Goal: Information Seeking & Learning: Find specific fact

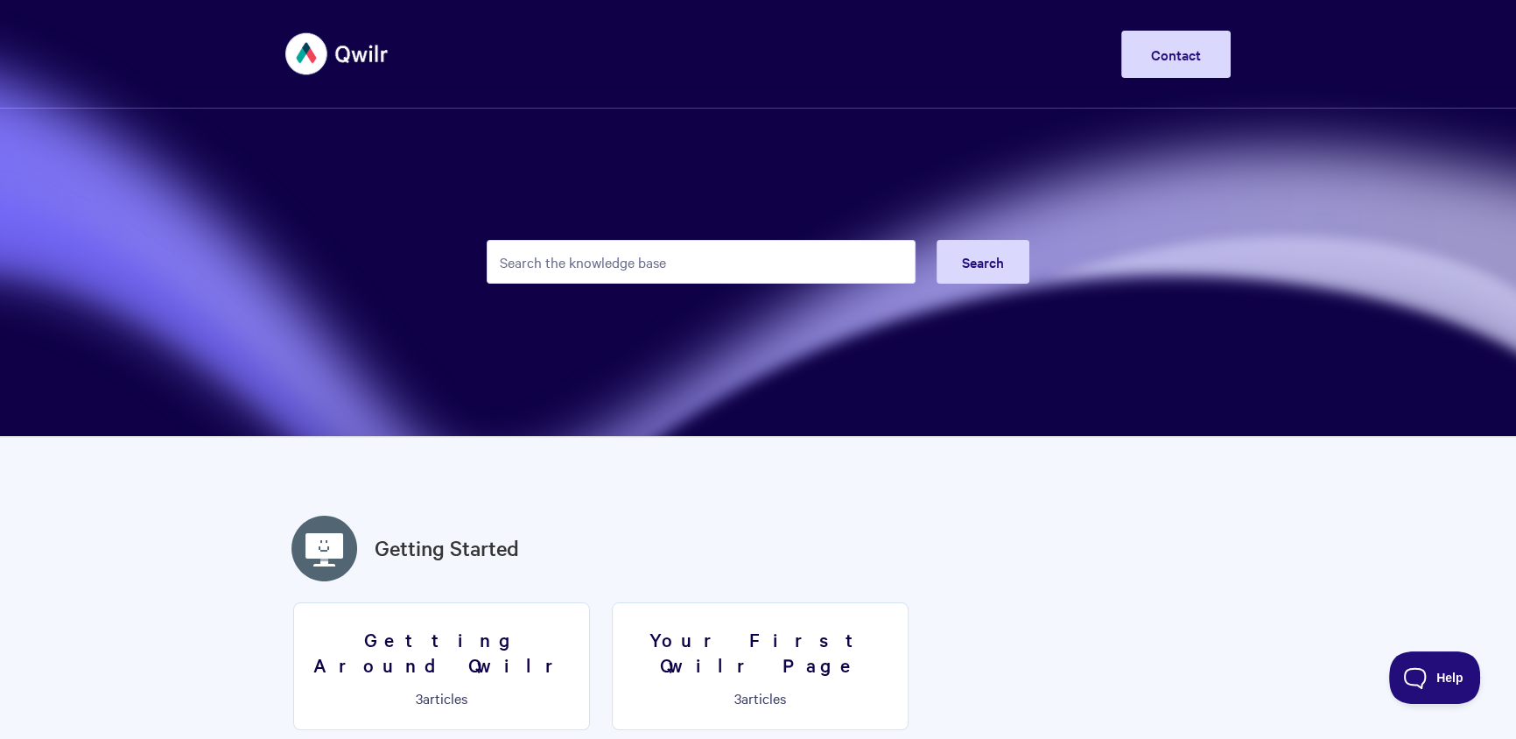
click at [592, 223] on form "Search" at bounding box center [758, 262] width 543 height 86
click at [587, 255] on input "Search the knowledge base" at bounding box center [701, 262] width 429 height 44
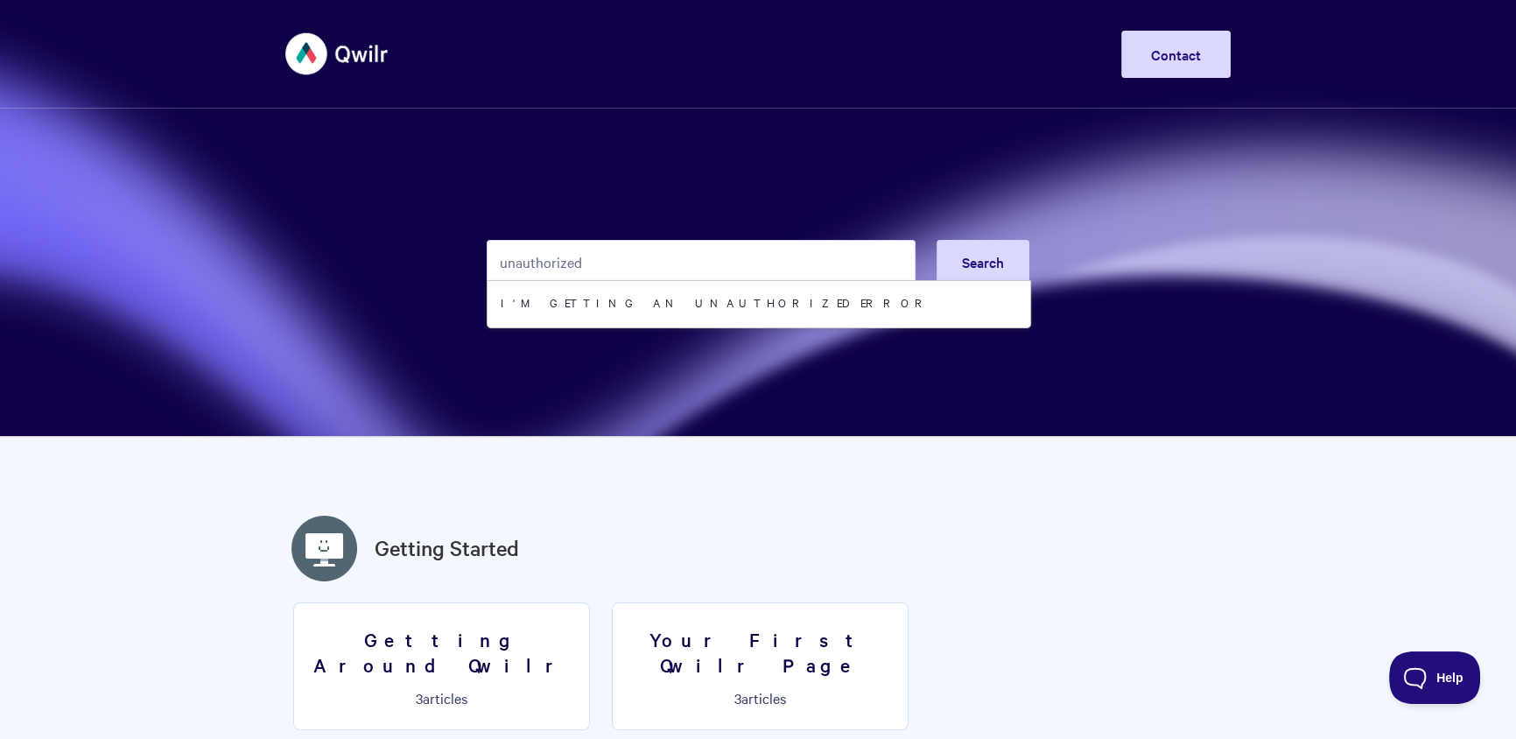
type input "unauthorized"
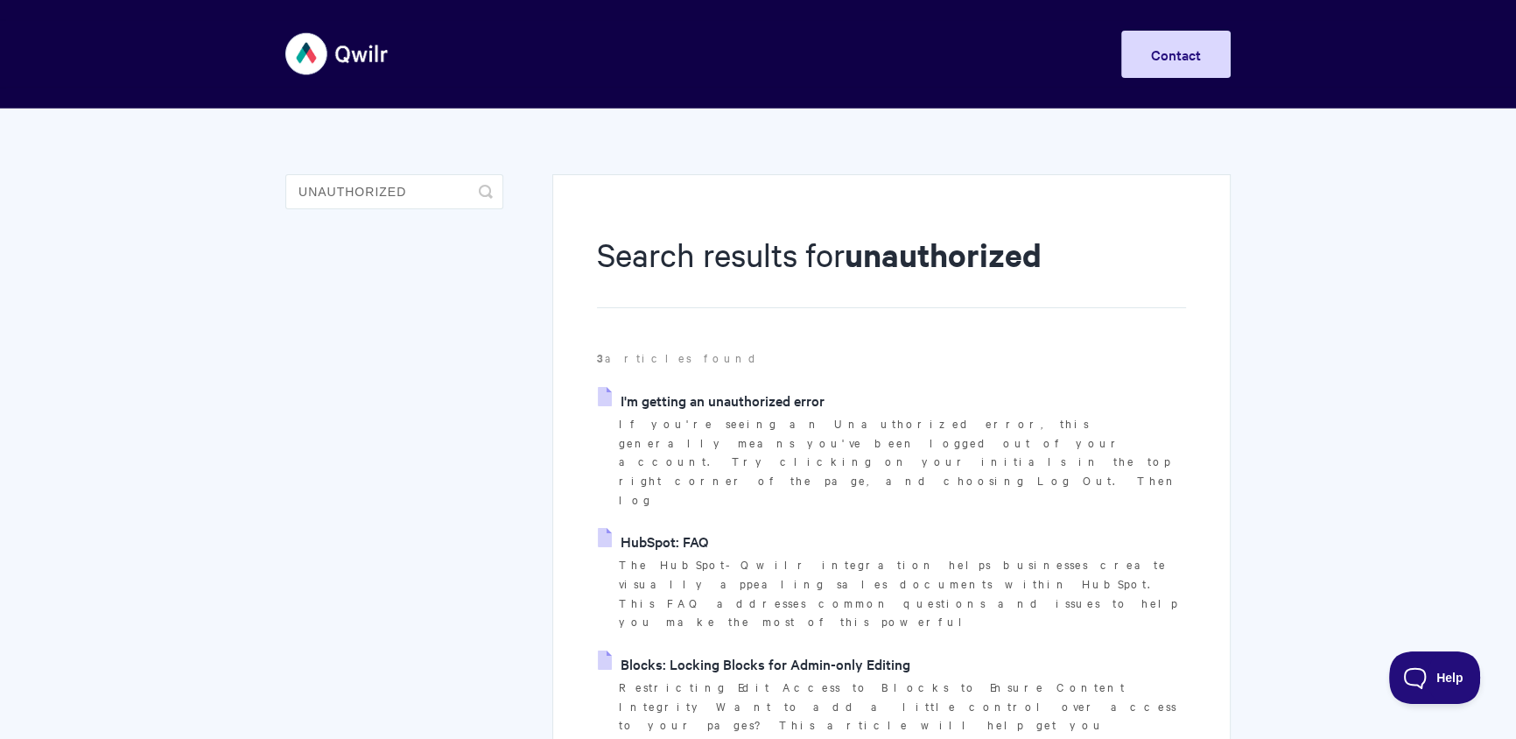
click at [702, 528] on link "HubSpot: FAQ" at bounding box center [653, 541] width 110 height 26
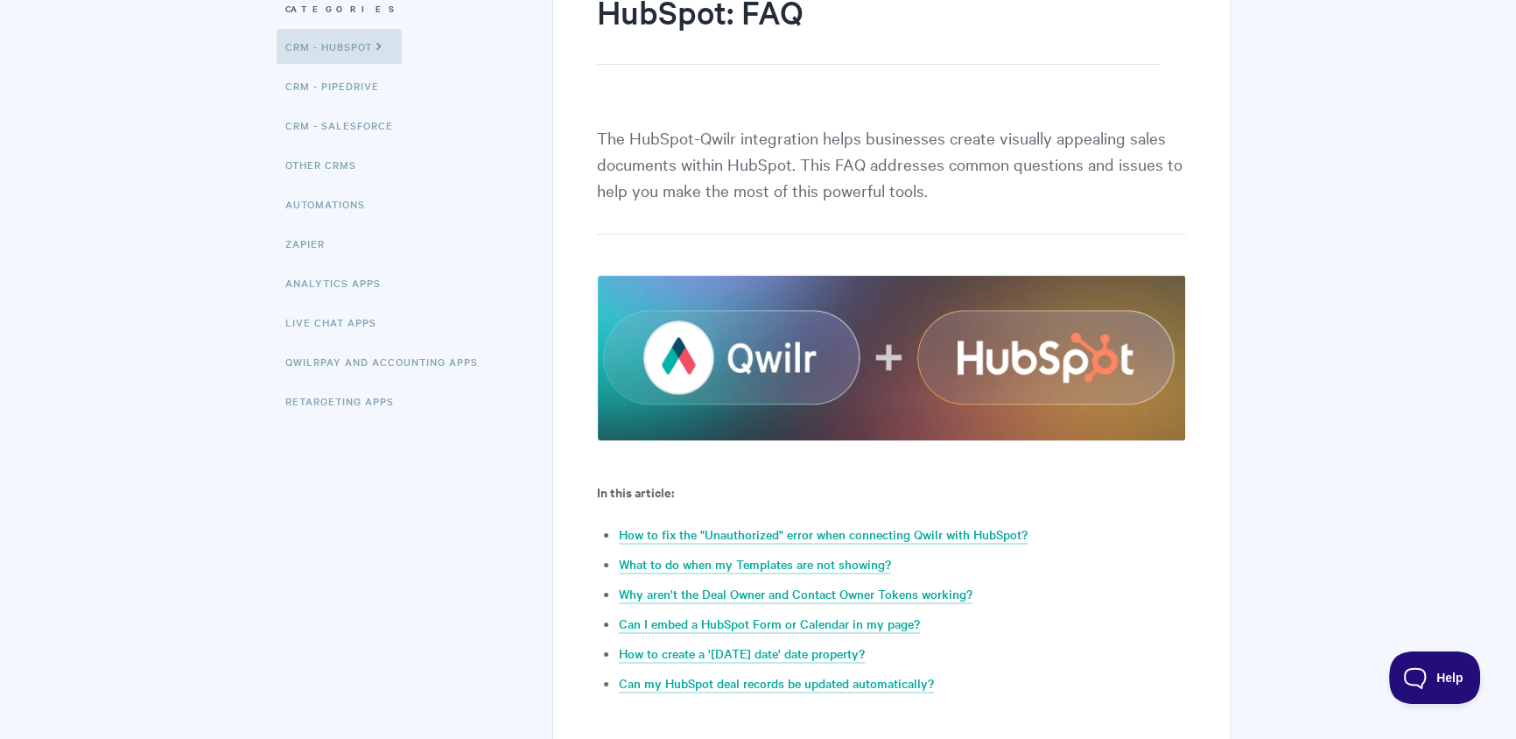
scroll to position [580, 0]
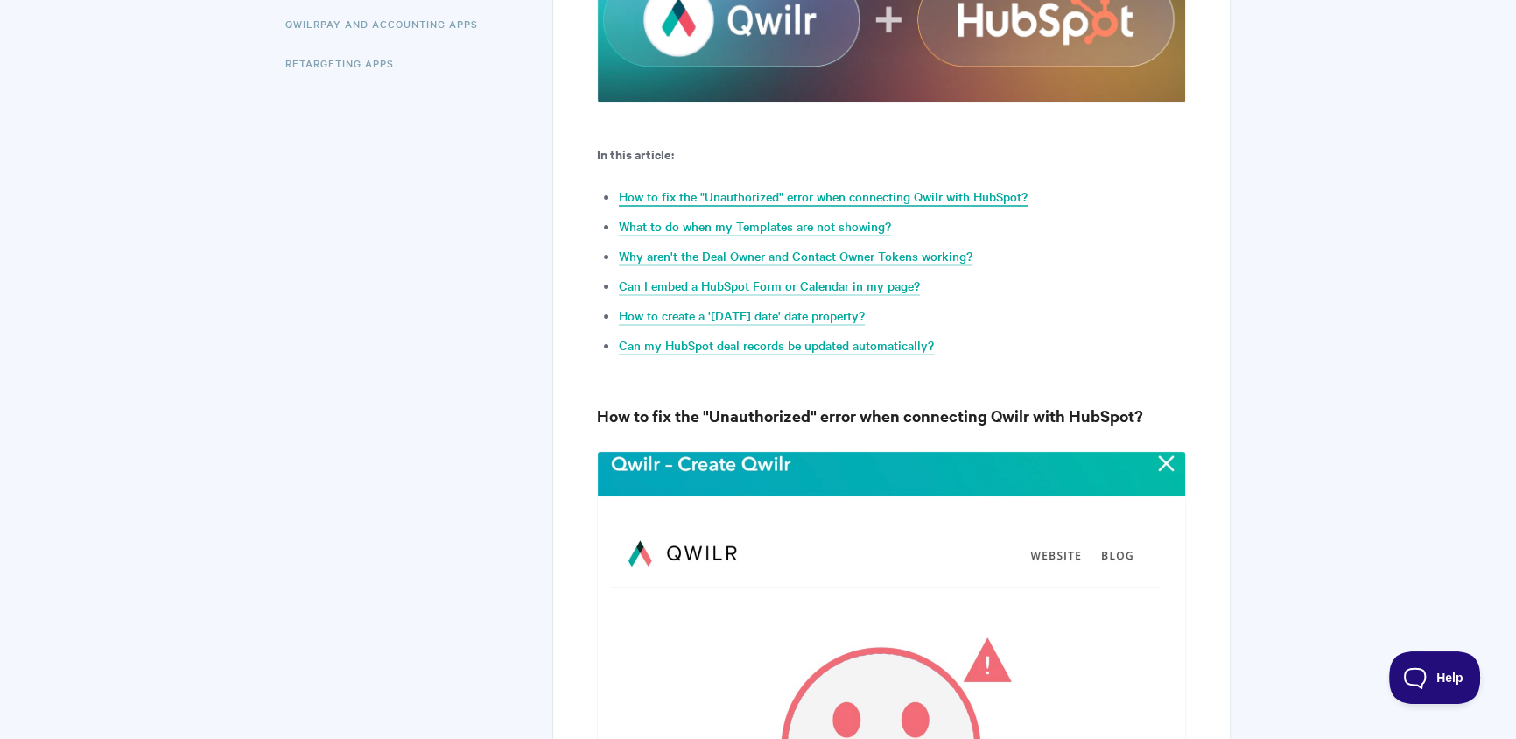
click at [786, 193] on link "How to fix the "Unauthorized" error when connecting Qwilr with HubSpot?" at bounding box center [823, 196] width 409 height 19
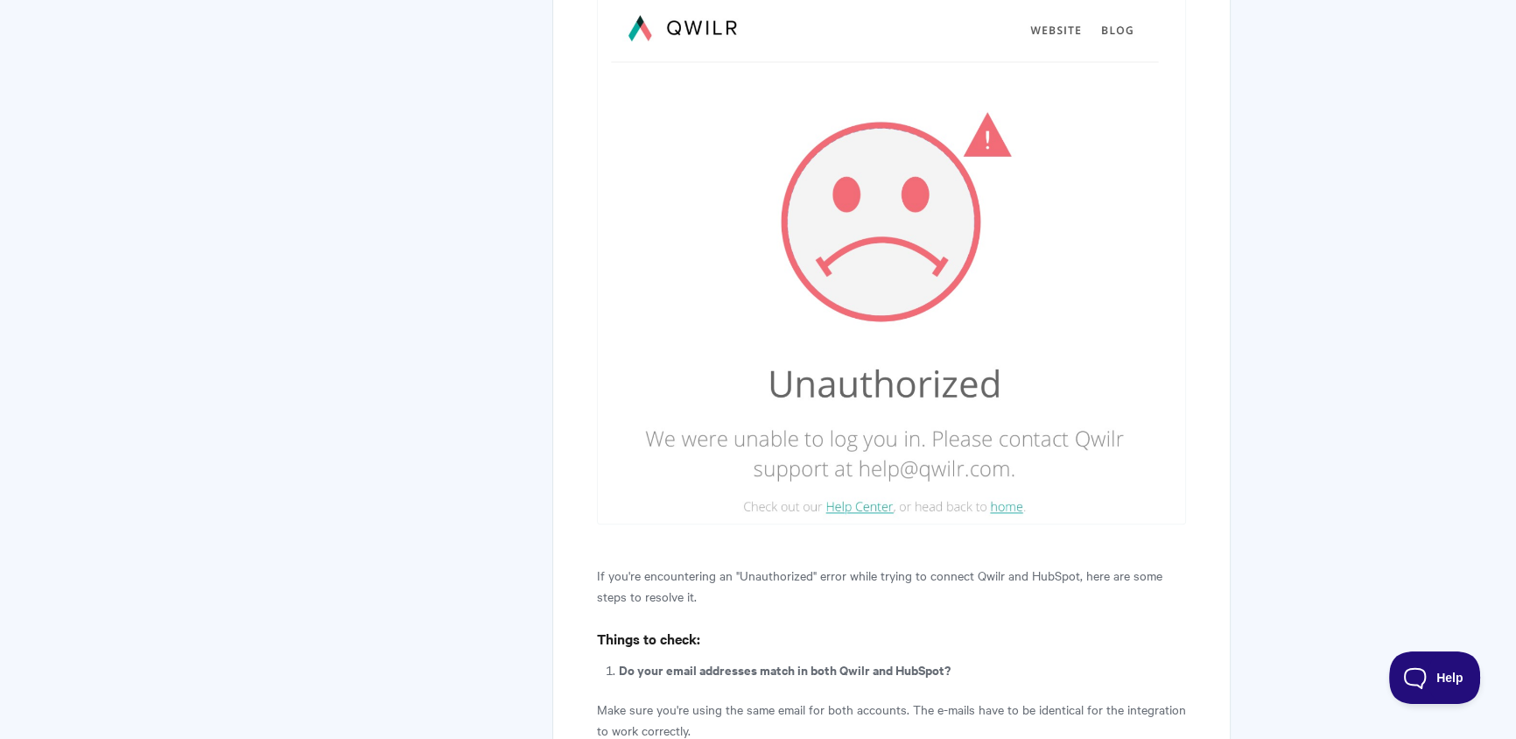
scroll to position [1464, 0]
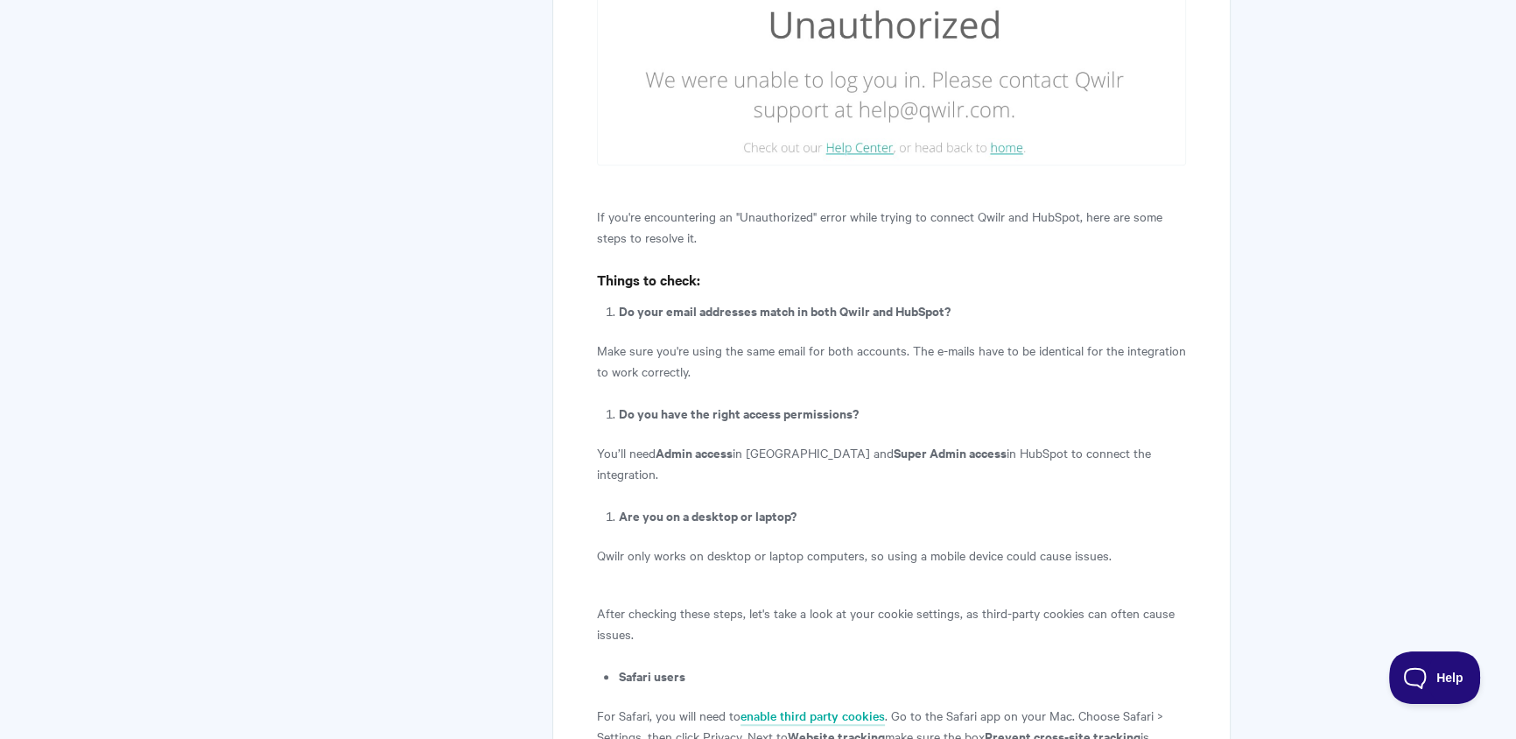
click at [674, 225] on p "If you're encountering an "Unauthorized" error while trying to connect Qwilr an…" at bounding box center [891, 227] width 589 height 42
click at [674, 224] on p "If you're encountering an "Unauthorized" error while trying to connect Qwilr an…" at bounding box center [891, 227] width 589 height 42
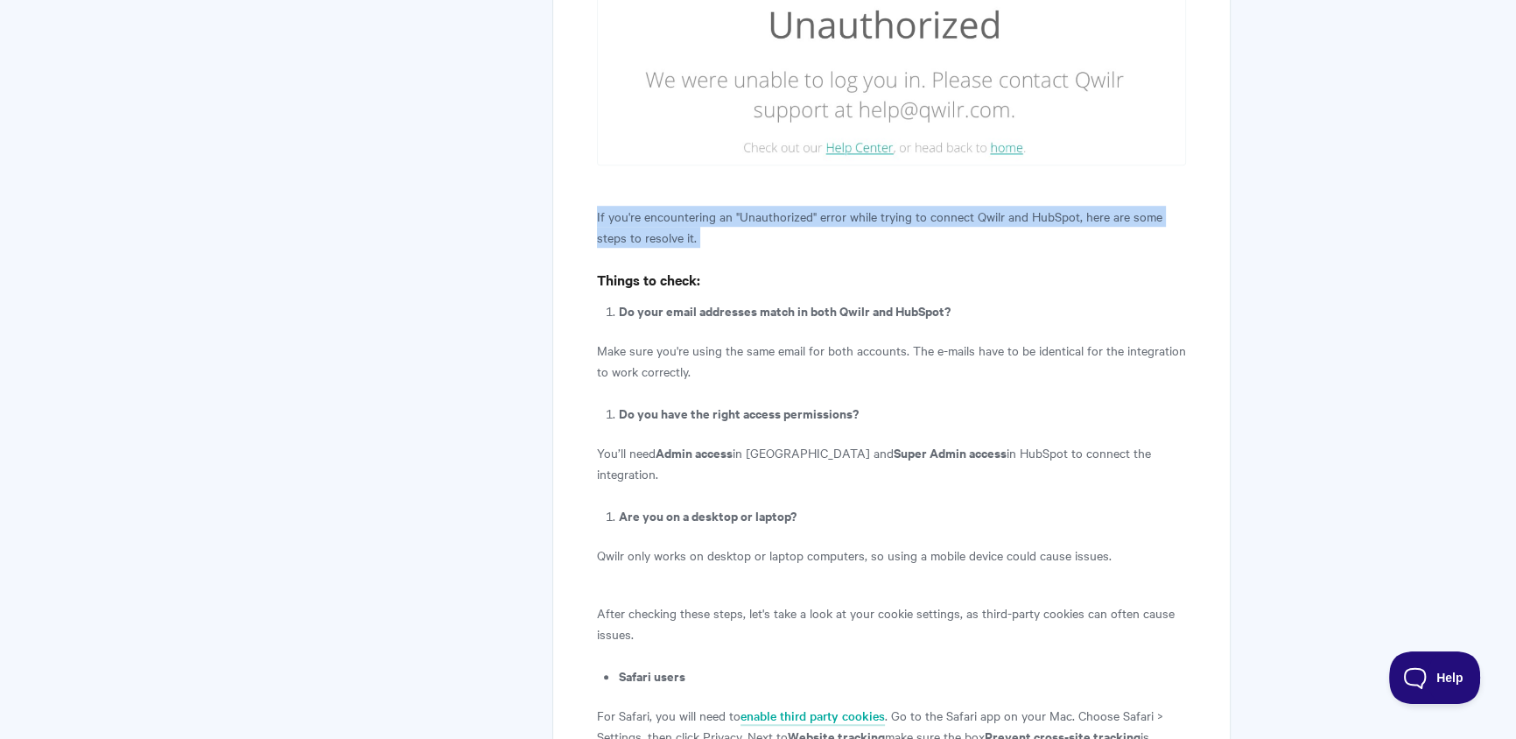
click at [674, 224] on p "If you're encountering an "Unauthorized" error while trying to connect Qwilr an…" at bounding box center [891, 227] width 589 height 42
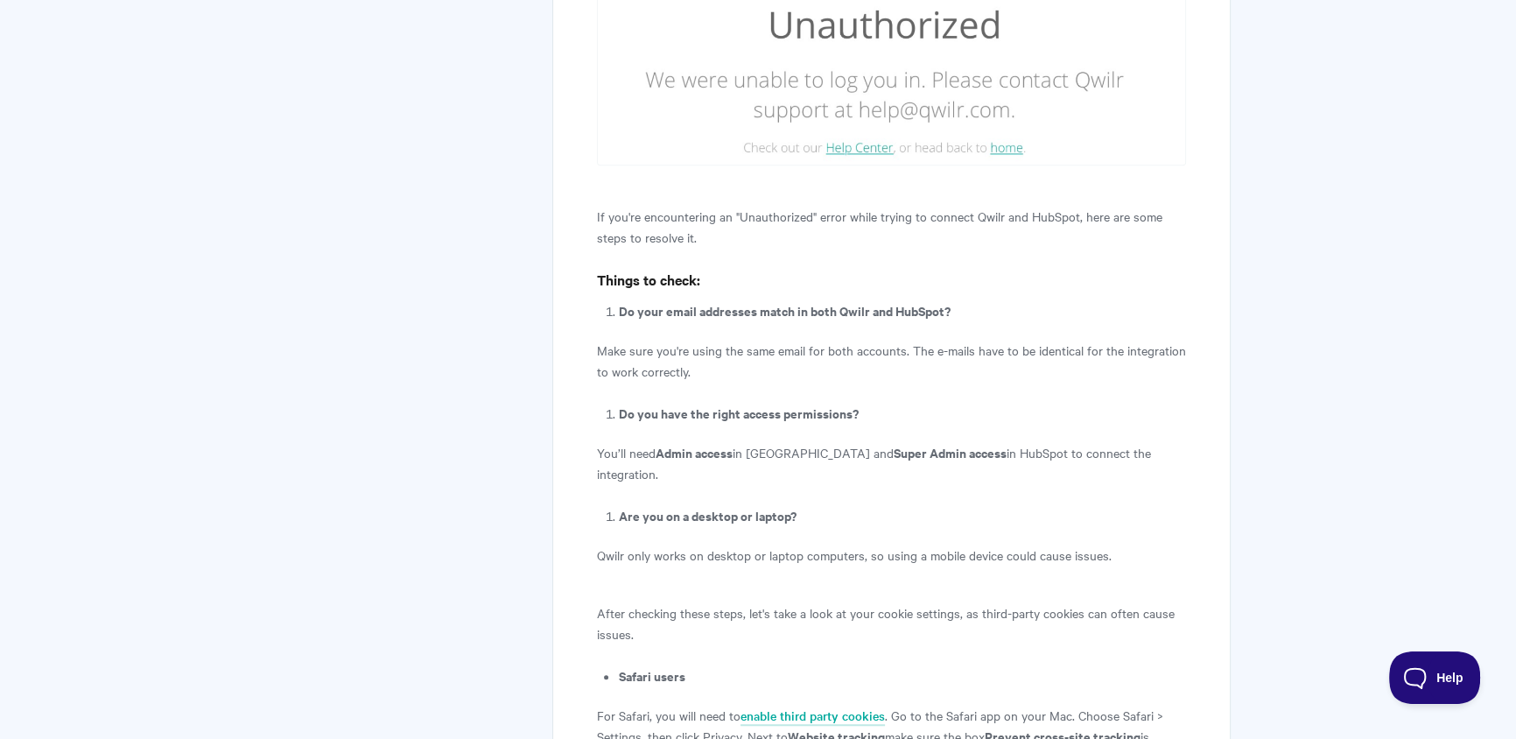
click at [675, 228] on p "If you're encountering an "Unauthorized" error while trying to connect Qwilr an…" at bounding box center [891, 227] width 589 height 42
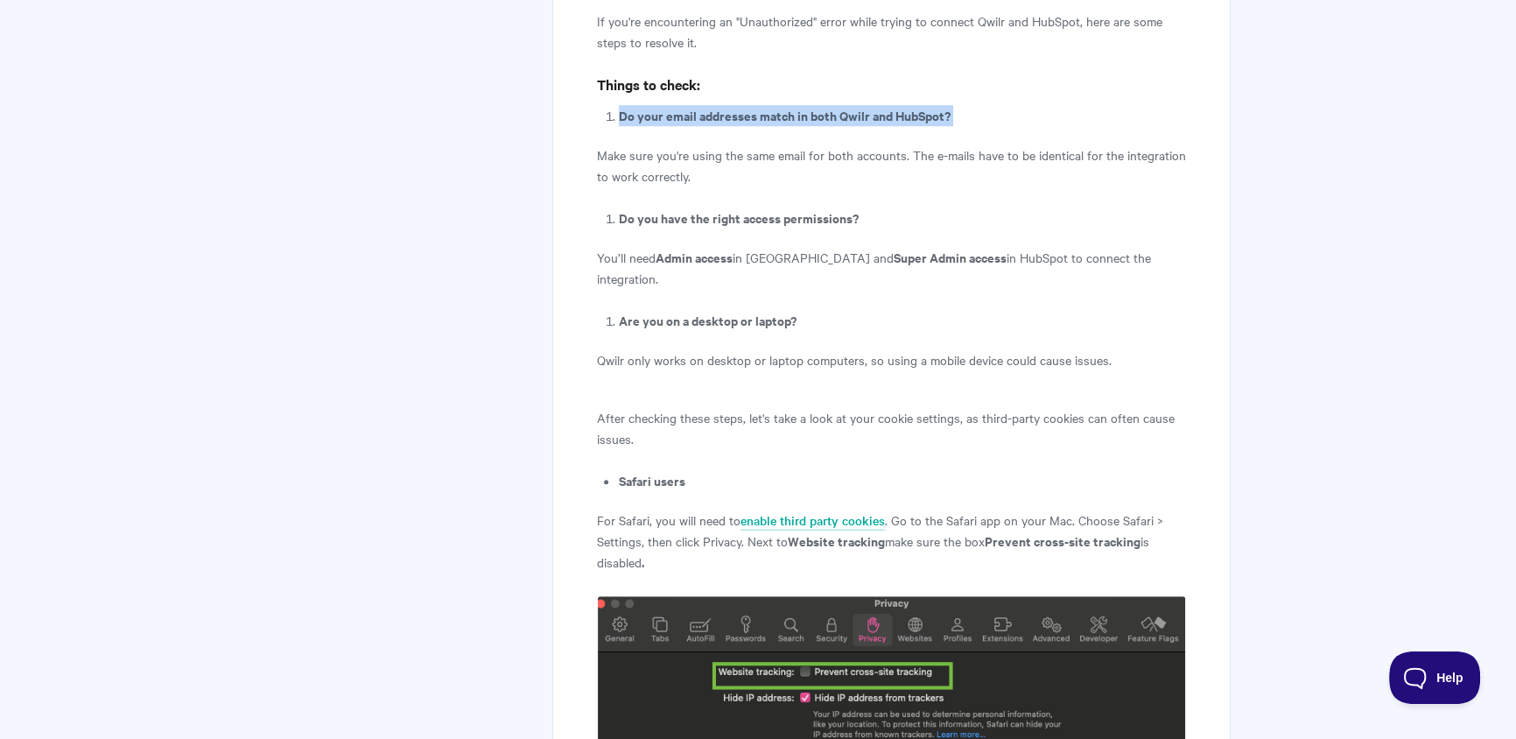
drag, startPoint x: 620, startPoint y: 112, endPoint x: 1139, endPoint y: 130, distance: 519.3
copy article "Do your email addresses match in both Qwilr and HubSpot?"
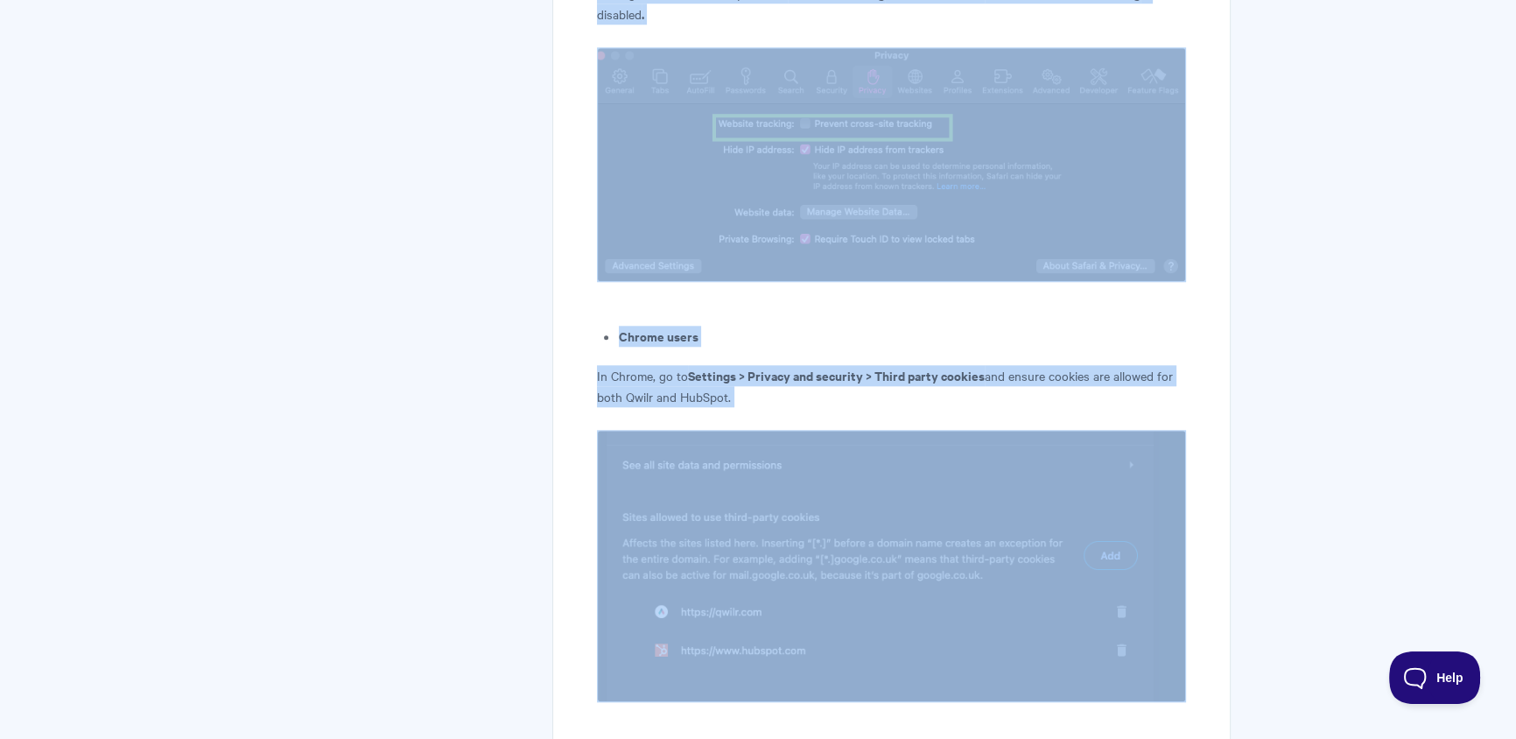
scroll to position [2278, 0]
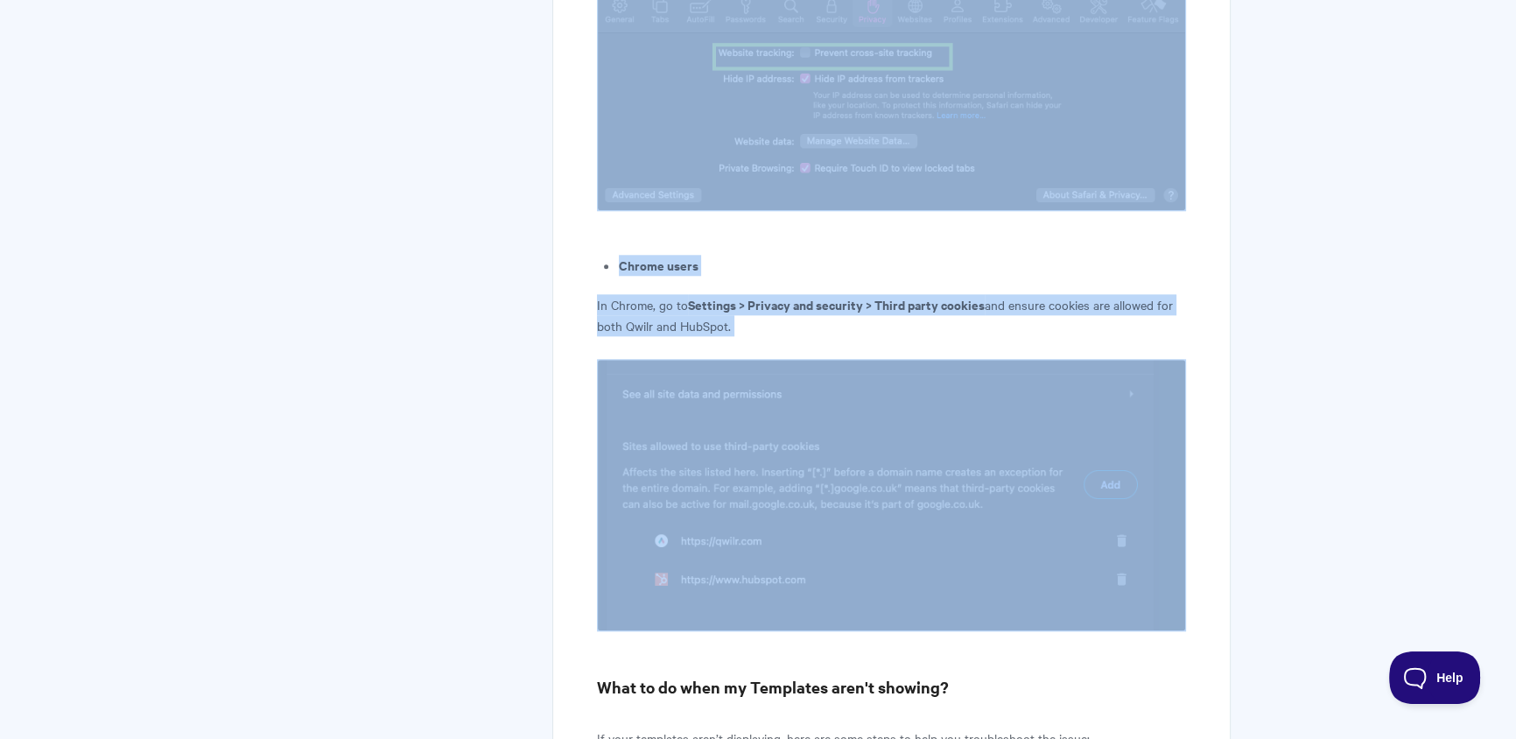
drag, startPoint x: 981, startPoint y: 396, endPoint x: 887, endPoint y: 601, distance: 226.4
copy article "[PERSON_NAME]-party cookies can often cause issues. Safari users For Safari, yo…"
